Goal: Transaction & Acquisition: Book appointment/travel/reservation

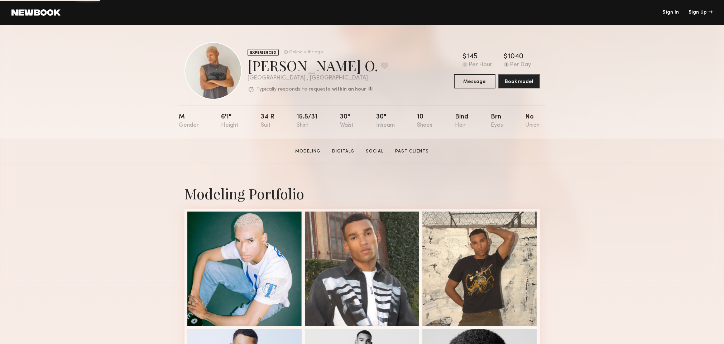
click at [672, 11] on link "Sign In" at bounding box center [670, 12] width 16 height 5
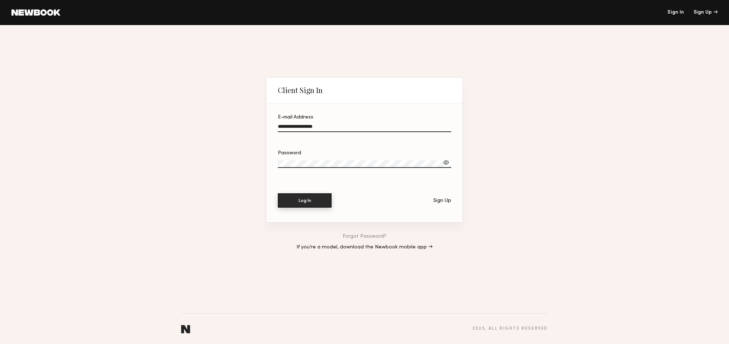
click at [297, 204] on button "Log In" at bounding box center [305, 200] width 54 height 14
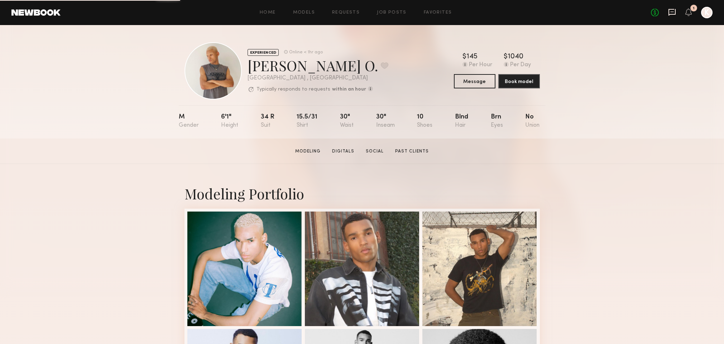
click at [670, 11] on icon at bounding box center [671, 11] width 3 height 1
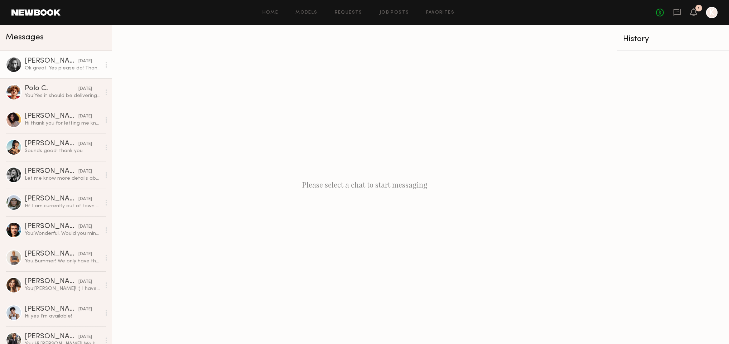
click at [56, 72] on link "[PERSON_NAME] [DATE] Ok great. Yes please do! Thank you!" at bounding box center [56, 65] width 112 height 28
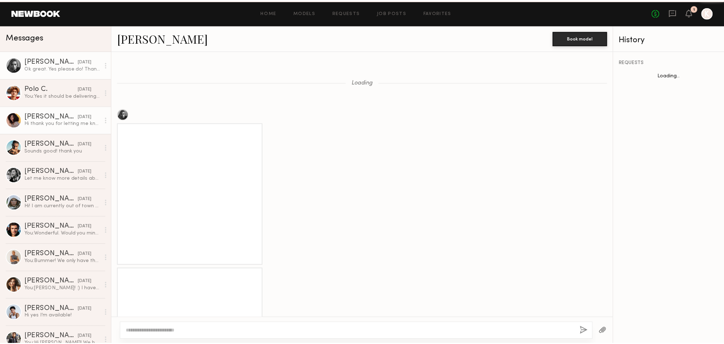
scroll to position [560, 0]
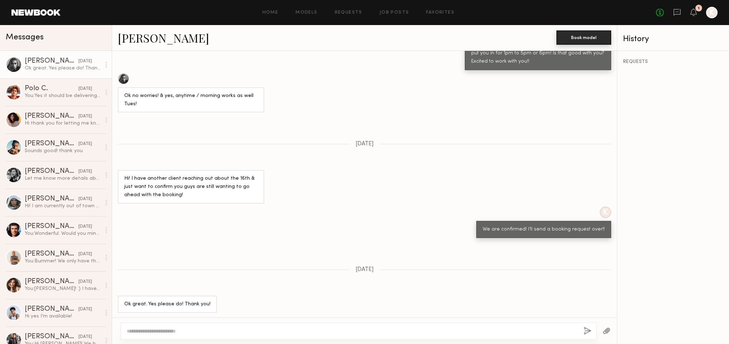
click at [597, 39] on button "Book model" at bounding box center [583, 37] width 55 height 14
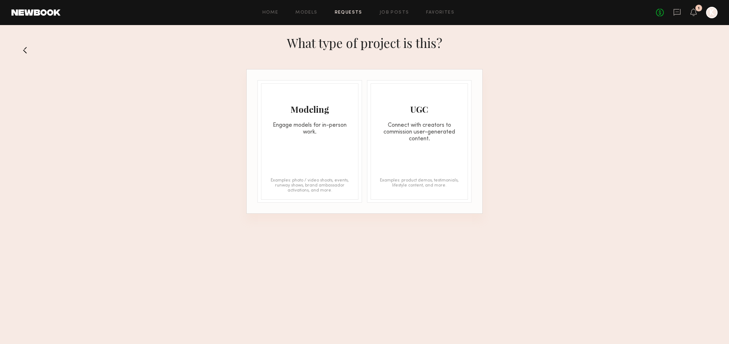
click at [309, 106] on div "Modeling" at bounding box center [309, 108] width 97 height 11
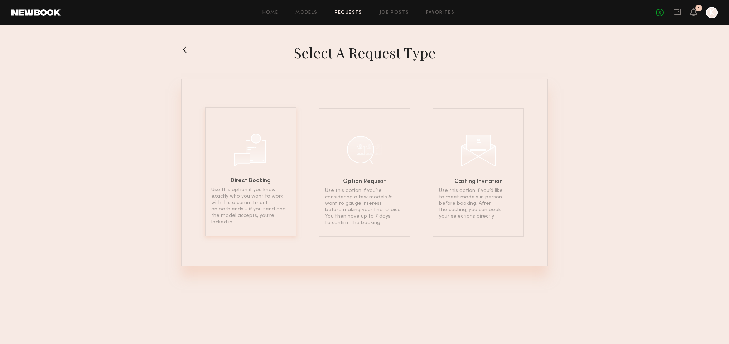
click at [255, 172] on div "Direct Booking Use this option if you know exactly who you want to work with. I…" at bounding box center [251, 171] width 92 height 129
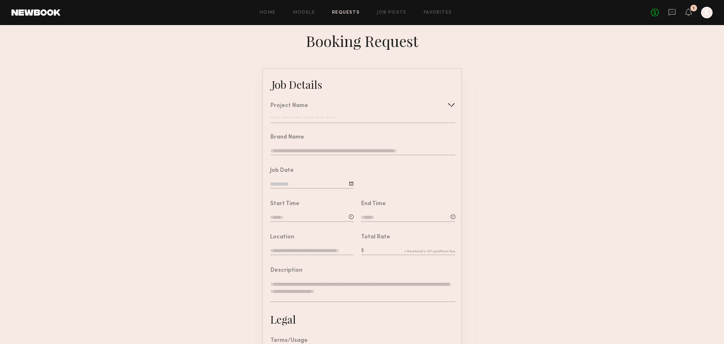
click at [311, 117] on input "text" at bounding box center [362, 119] width 185 height 7
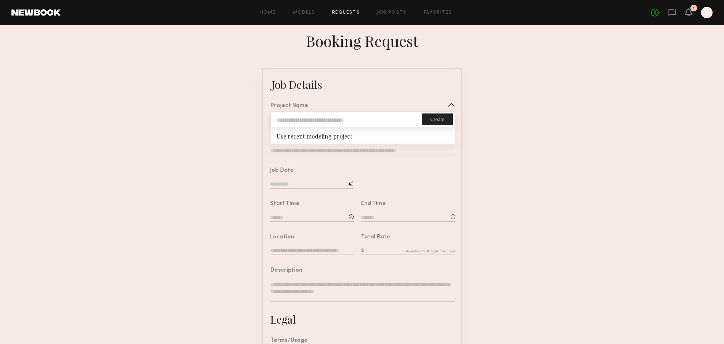
click at [349, 119] on input "text" at bounding box center [346, 119] width 151 height 15
click at [299, 135] on div "Use recent modeling project" at bounding box center [363, 135] width 184 height 16
click at [304, 139] on div "Use recent modeling project" at bounding box center [363, 135] width 184 height 16
click at [538, 187] on form "Job Details Project Name Create Use recent modeling project Brand Name Job Date…" at bounding box center [362, 267] width 724 height 399
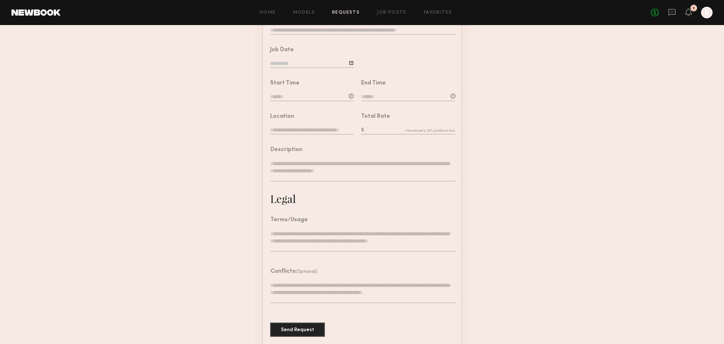
scroll to position [127, 0]
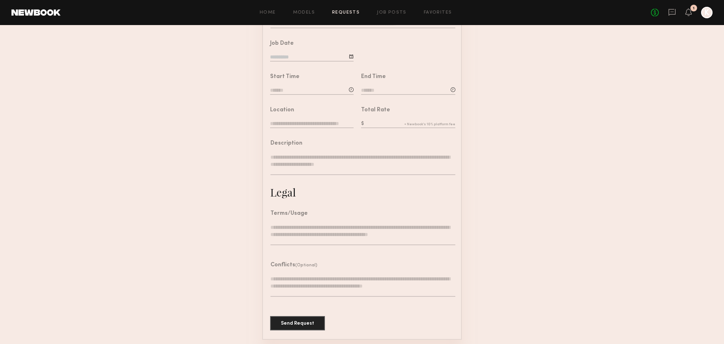
click at [320, 125] on input "text" at bounding box center [311, 124] width 83 height 8
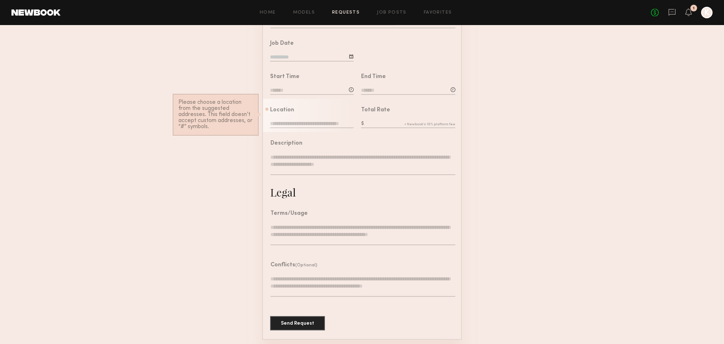
click at [395, 126] on input "text" at bounding box center [408, 124] width 94 height 8
drag, startPoint x: 446, startPoint y: 161, endPoint x: 419, endPoint y: 163, distance: 27.7
click at [444, 161] on textarea at bounding box center [362, 164] width 185 height 21
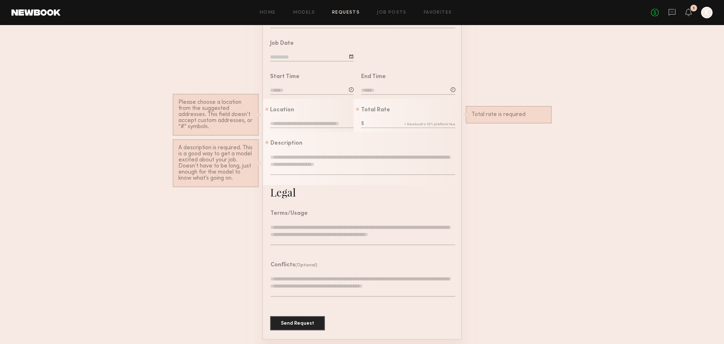
drag, startPoint x: 531, startPoint y: 165, endPoint x: 483, endPoint y: 165, distance: 47.6
click at [530, 165] on form "Job Details Project Name Create Use recent modeling project Brand Name Job Date…" at bounding box center [362, 140] width 724 height 399
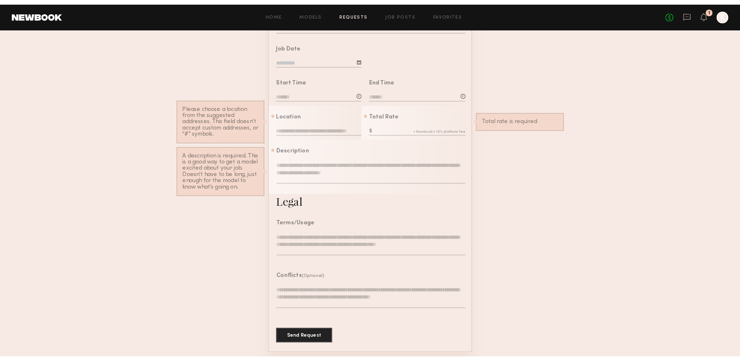
scroll to position [0, 0]
